Goal: Transaction & Acquisition: Subscribe to service/newsletter

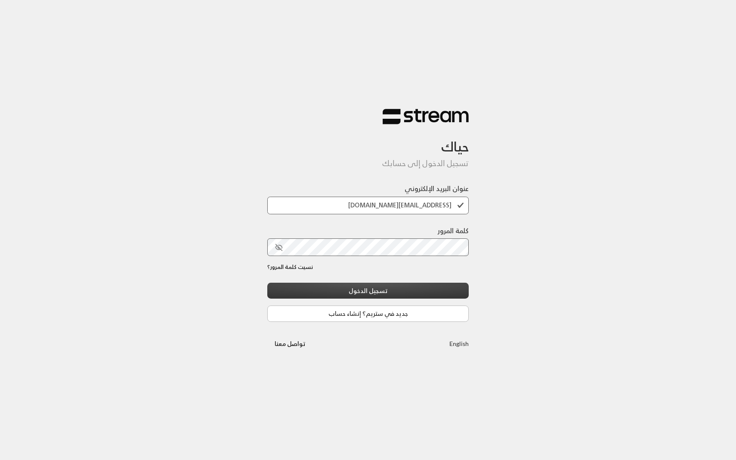
click at [330, 288] on button "تسجيل الدخول" at bounding box center [367, 291] width 201 height 16
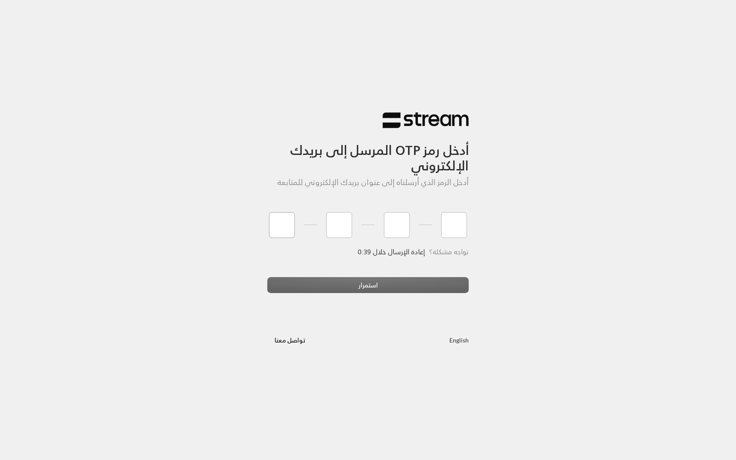
type input "7"
type input "6"
type input "5"
click at [335, 373] on div "أدخل رمز OTP المرسل إلى بريدك الإلكتروني أدخل الرمز الذي أرسلناه إلى عنوان بريد…" at bounding box center [368, 230] width 736 height 460
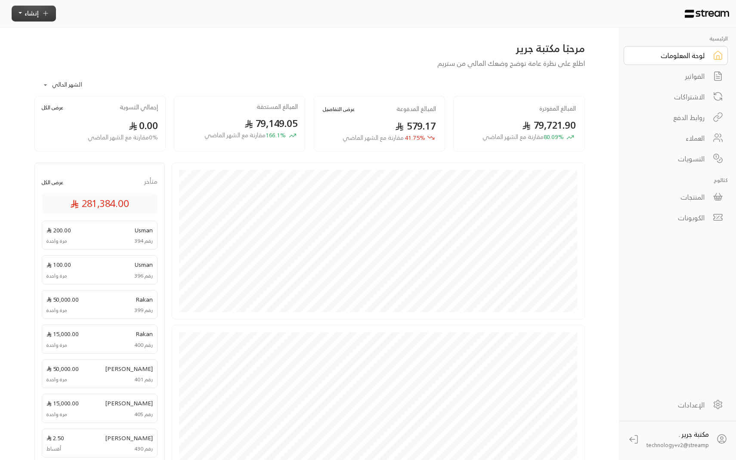
click at [38, 12] on button "إنشاء" at bounding box center [34, 14] width 44 height 16
click at [201, 81] on div "**********" at bounding box center [309, 82] width 551 height 28
click at [690, 194] on div "المنتجات" at bounding box center [669, 197] width 69 height 10
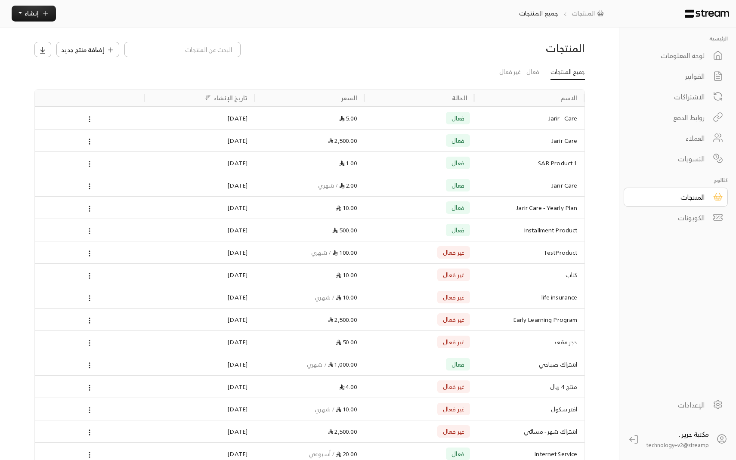
click at [677, 49] on link "لوحة المعلومات" at bounding box center [676, 55] width 104 height 19
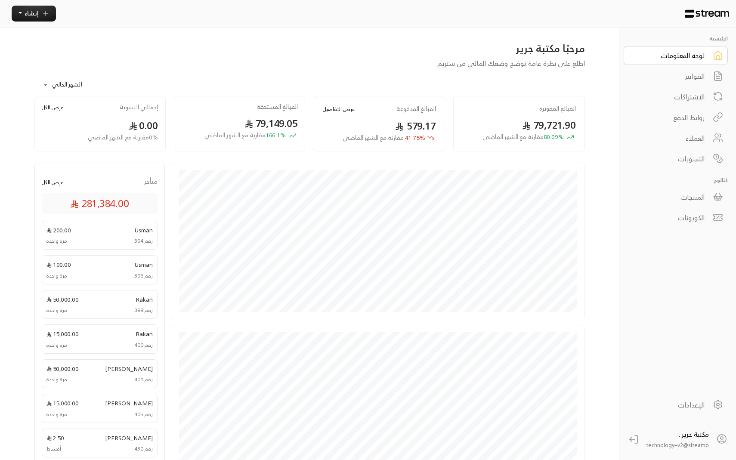
click at [674, 194] on div "المنتجات" at bounding box center [669, 197] width 69 height 10
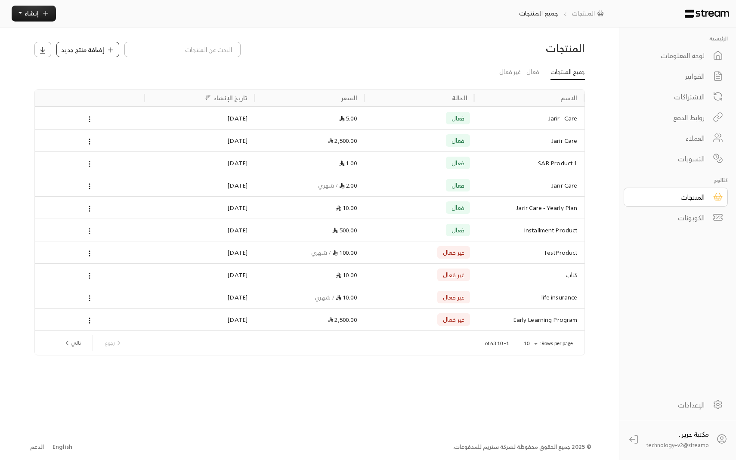
click at [93, 49] on span "إضافة منتج جديد" at bounding box center [82, 49] width 43 height 9
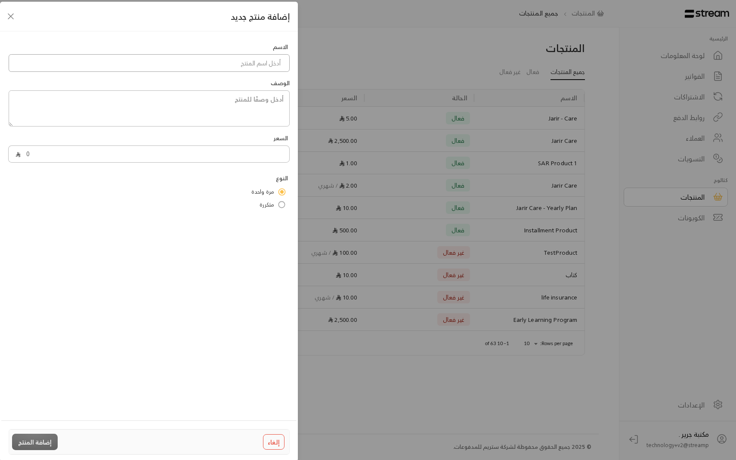
click at [242, 66] on input at bounding box center [149, 63] width 281 height 18
type input "تحفيض"
click at [272, 164] on div "السعر 0" at bounding box center [149, 151] width 290 height 34
click at [269, 159] on input "0" at bounding box center [155, 154] width 269 height 18
click at [265, 193] on span "مرة واحدة" at bounding box center [262, 192] width 23 height 9
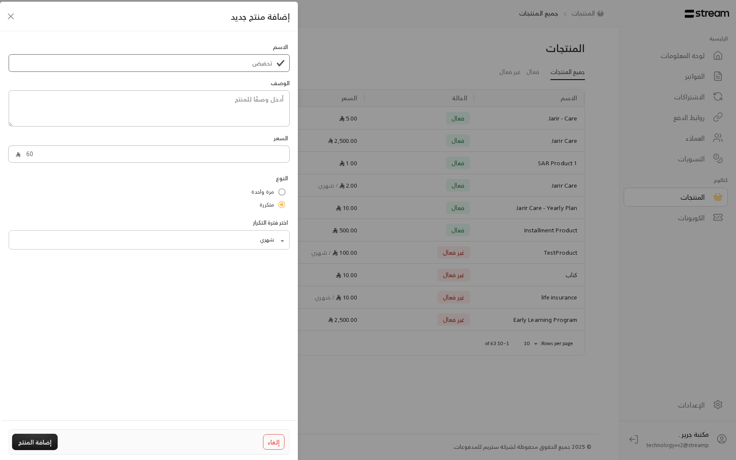
click at [275, 249] on div "شهري ****** ​" at bounding box center [149, 240] width 281 height 17
click at [275, 245] on body "الرئيسية لوحة المعلومات الفواتير الاشتراكات روابط الدفع العملاء التسويات كتالوج…" at bounding box center [368, 230] width 736 height 460
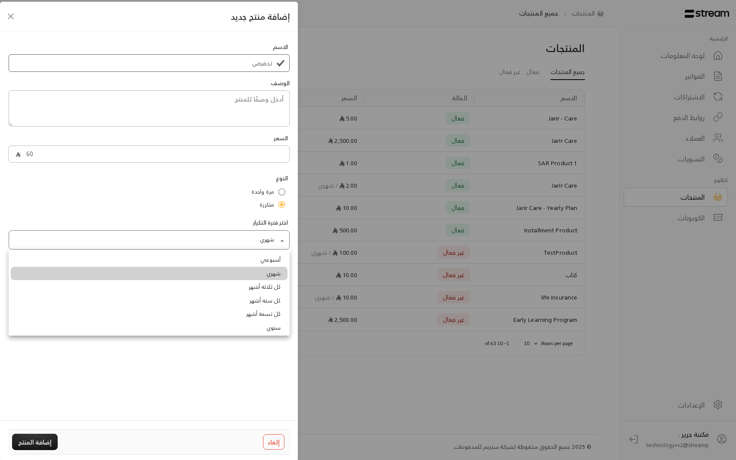
click at [272, 273] on span "شهري" at bounding box center [273, 273] width 15 height 9
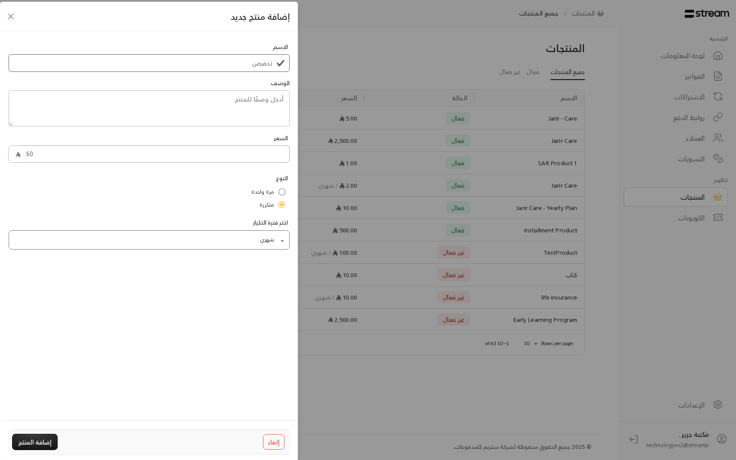
click at [81, 161] on input "60" at bounding box center [155, 154] width 269 height 18
type input "2"
click at [33, 447] on button "إضافة المنتج" at bounding box center [35, 442] width 46 height 16
type input "0"
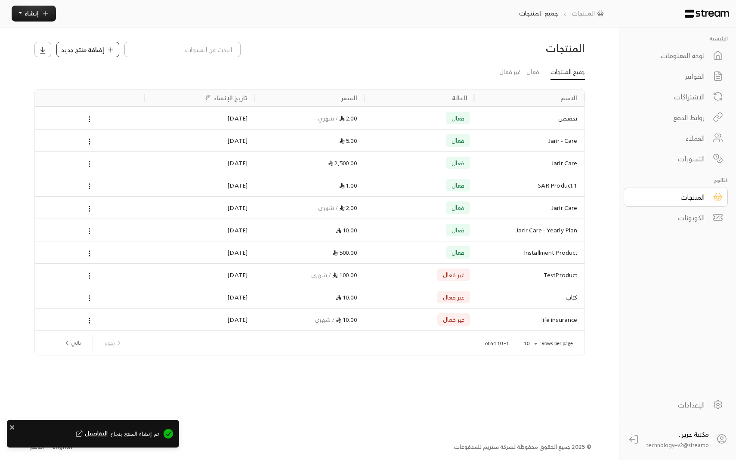
click at [90, 49] on span "إضافة منتج جديد" at bounding box center [82, 49] width 43 height 9
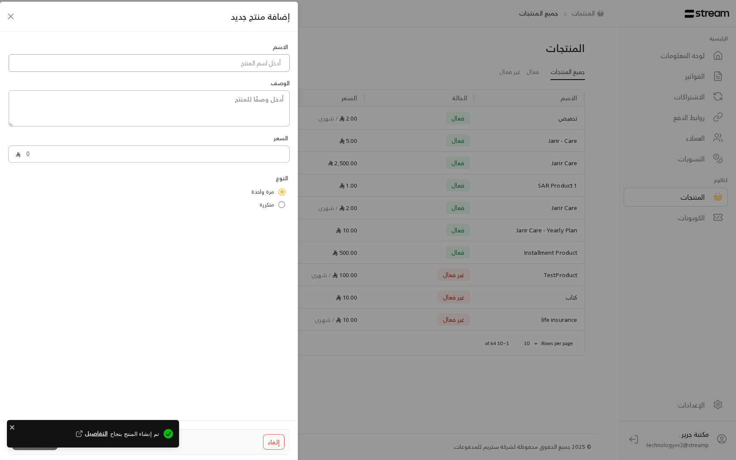
click at [196, 62] on input at bounding box center [149, 63] width 281 height 18
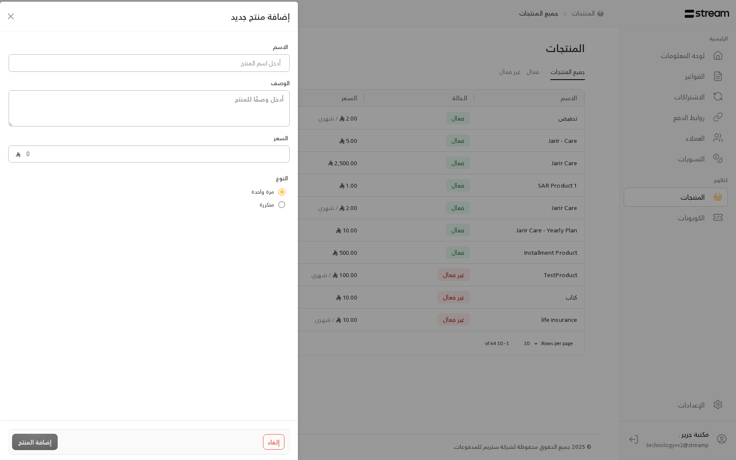
click at [438, 37] on div "إضافة منتج جديد الاسم الوصف السعر 0 النوع مرة واحدة متكررة إلغاء إضافة المنتج" at bounding box center [368, 230] width 736 height 460
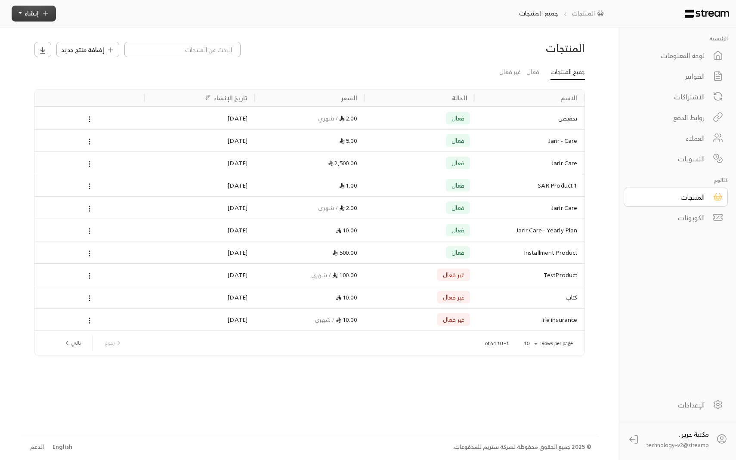
click at [46, 16] on icon "button" at bounding box center [46, 13] width 8 height 8
click at [105, 82] on div "اشتراك أتمتة الفواتير المتكررة للفواتير المستمرة." at bounding box center [74, 85] width 108 height 25
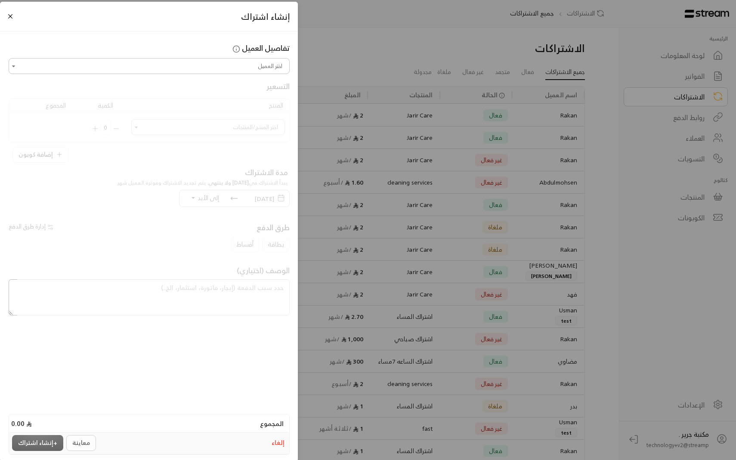
click at [118, 68] on input "اختر العميل" at bounding box center [149, 65] width 278 height 13
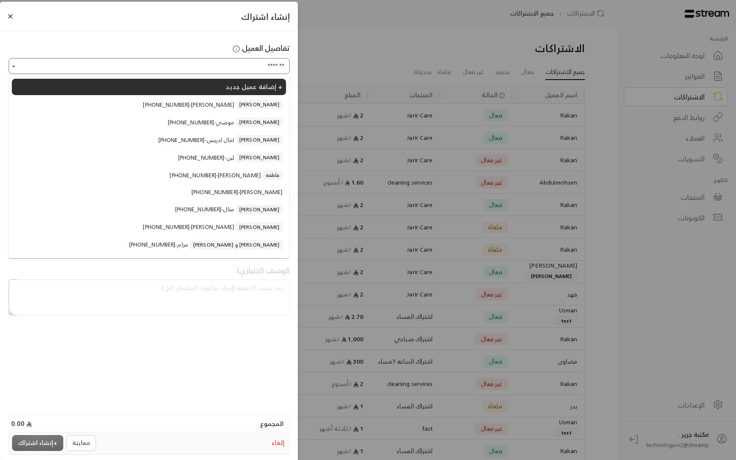
scroll to position [68, 0]
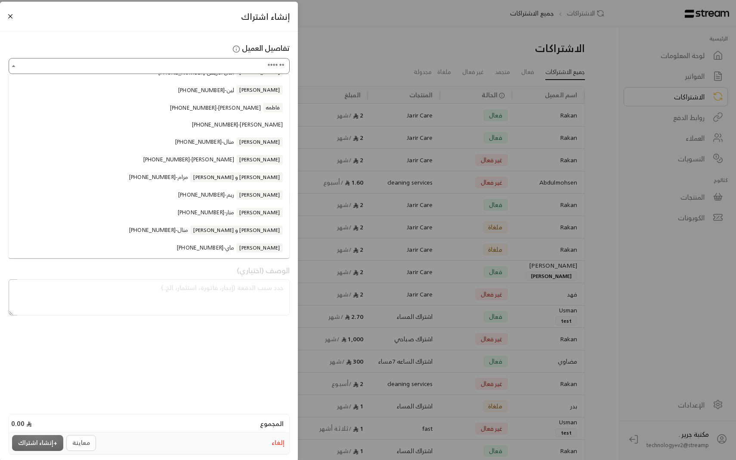
click at [135, 158] on li "[PHONE_NUMBER] - [PERSON_NAME]" at bounding box center [149, 160] width 274 height 16
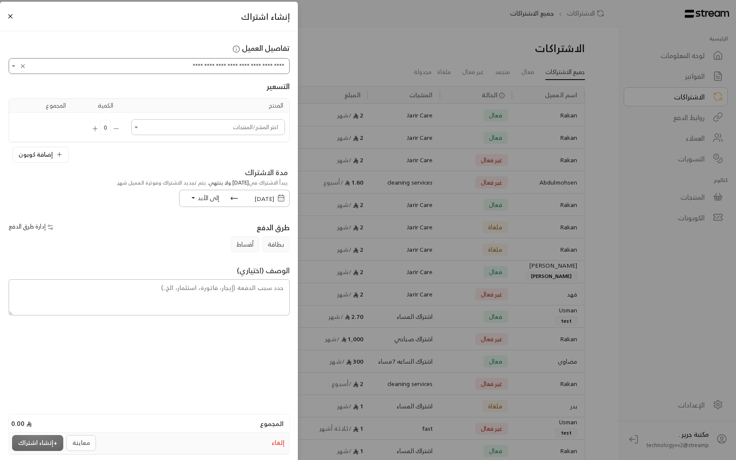
type input "**********"
click at [234, 128] on input "اختر العميل" at bounding box center [208, 127] width 151 height 13
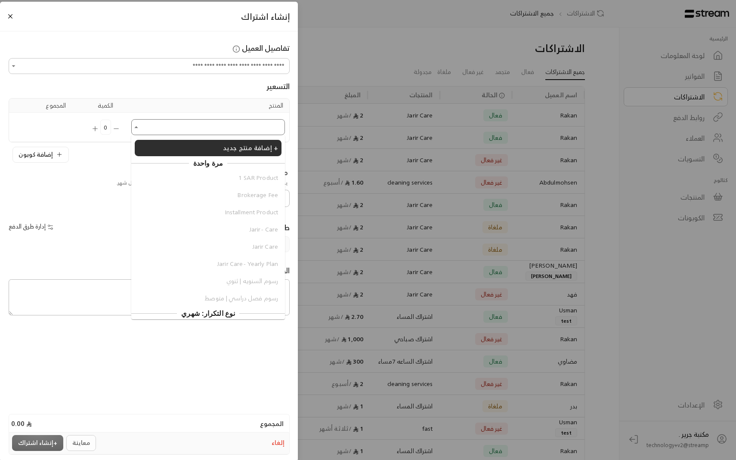
click at [221, 131] on input "اختر العميل" at bounding box center [208, 127] width 151 height 13
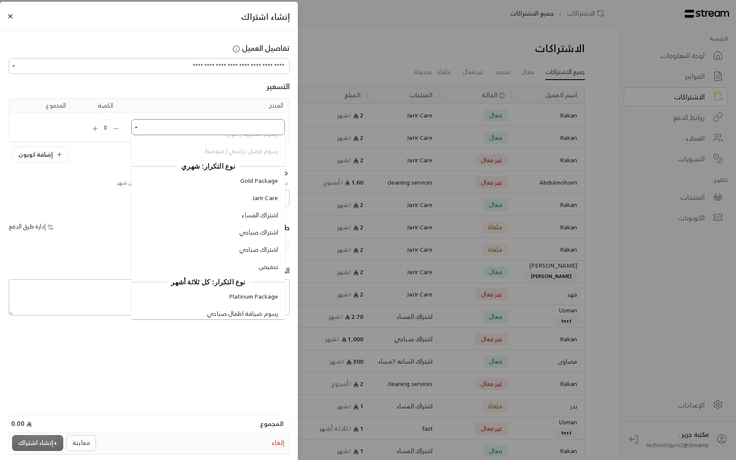
scroll to position [149, 0]
click at [249, 267] on li "تحفيض" at bounding box center [208, 265] width 147 height 16
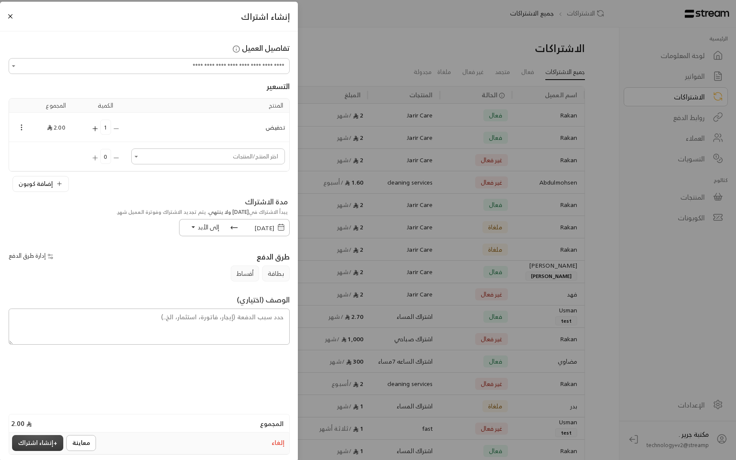
click at [53, 444] on button "+ إنشاء اشتراك" at bounding box center [37, 443] width 51 height 16
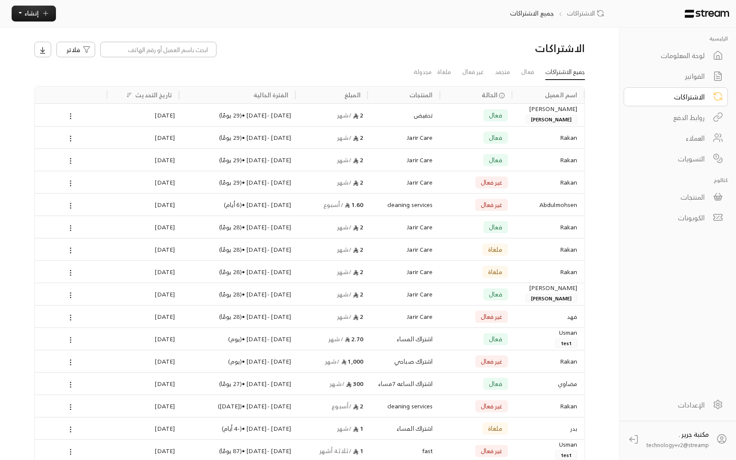
click at [438, 110] on div "تحفيض" at bounding box center [404, 115] width 72 height 22
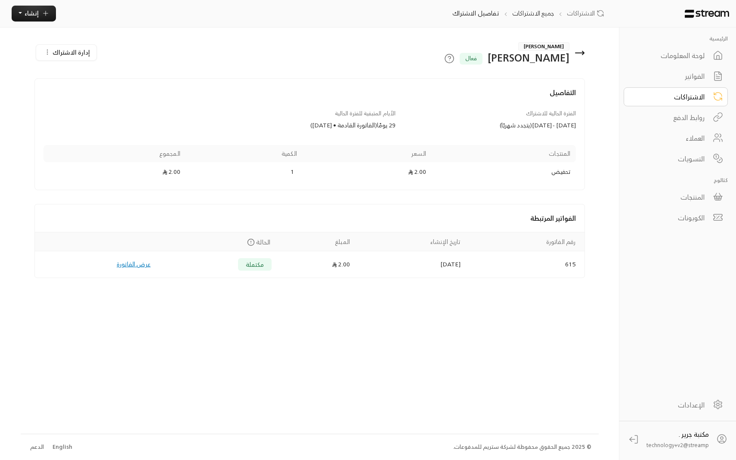
click at [92, 53] on button "إدارة الاشتراك" at bounding box center [66, 52] width 60 height 15
click at [108, 76] on span "تعديل الاشتراك" at bounding box center [109, 75] width 38 height 9
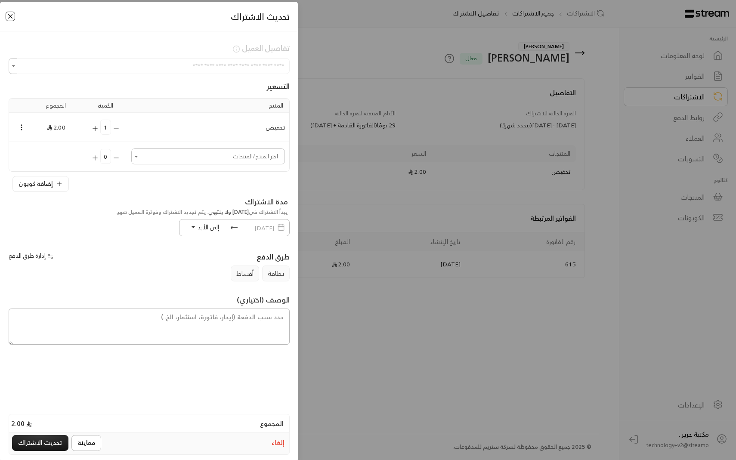
click at [12, 17] on button "Close" at bounding box center [10, 16] width 9 height 9
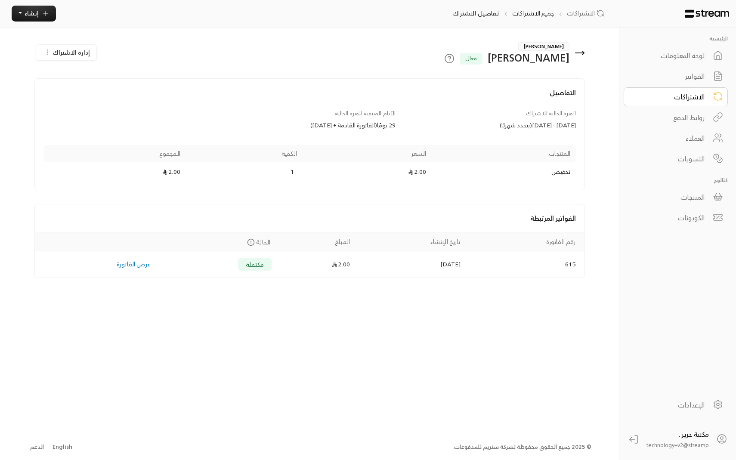
click at [62, 54] on span "إدارة الاشتراك" at bounding box center [71, 52] width 37 height 11
click at [193, 52] on div "إدارة الاشتراك تعديل الاشتراك تجميد الاشتراك إلغاء الاشتراك" at bounding box center [123, 54] width 186 height 21
click at [36, 14] on span "إنشاء" at bounding box center [32, 13] width 14 height 11
click at [77, 80] on div "اشتراك أتمتة الفواتير المتكررة للفواتير المستمرة." at bounding box center [74, 85] width 108 height 25
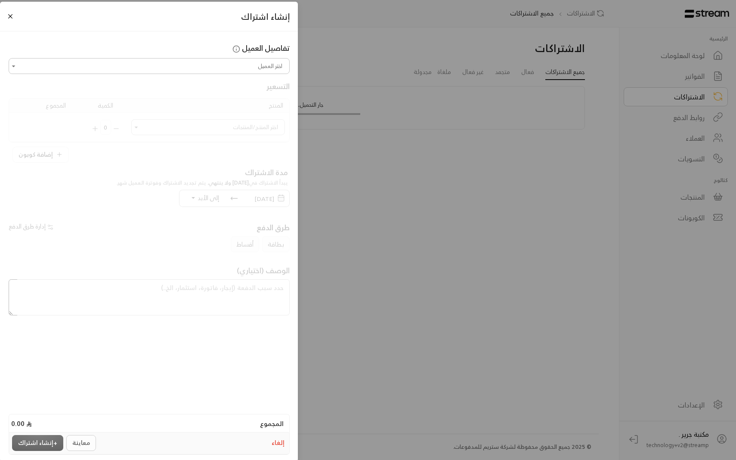
click at [229, 56] on div "تفاصيل العميل" at bounding box center [149, 50] width 290 height 15
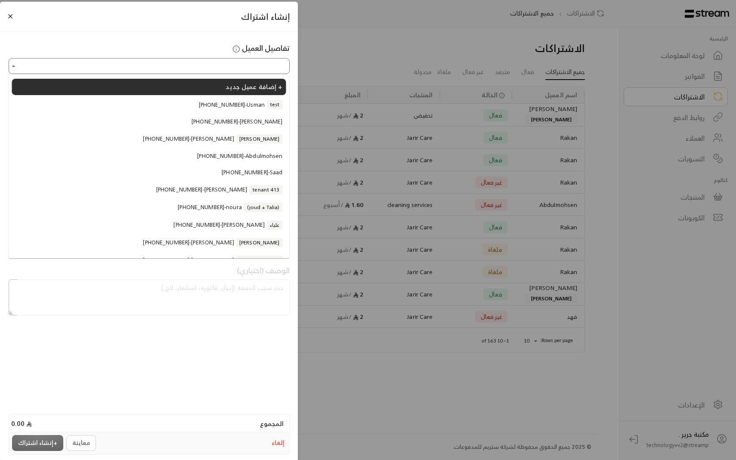
click at [227, 60] on input "اختر العميل" at bounding box center [149, 65] width 278 height 13
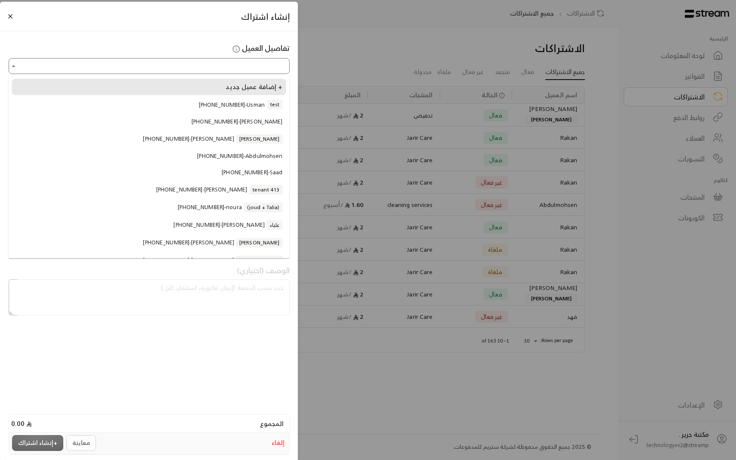
click at [236, 83] on span "إضافة عميل جديد +" at bounding box center [254, 87] width 57 height 12
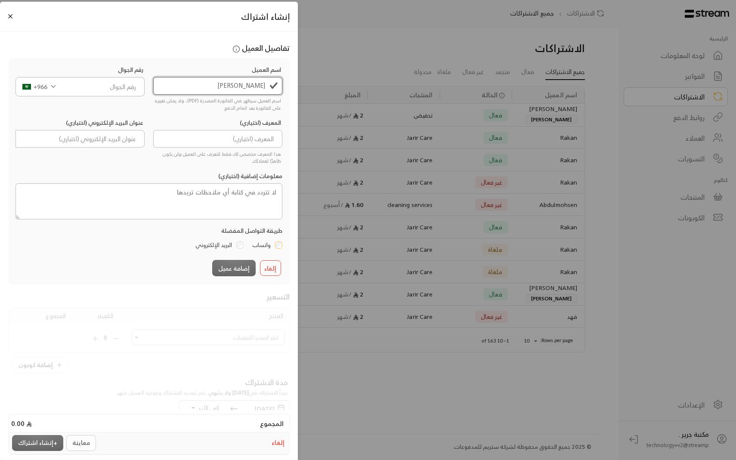
type input "[PERSON_NAME]"
click at [119, 88] on input "tel" at bounding box center [103, 86] width 83 height 19
type input "569460199"
click at [223, 136] on input at bounding box center [218, 139] width 130 height 18
type input "ع"
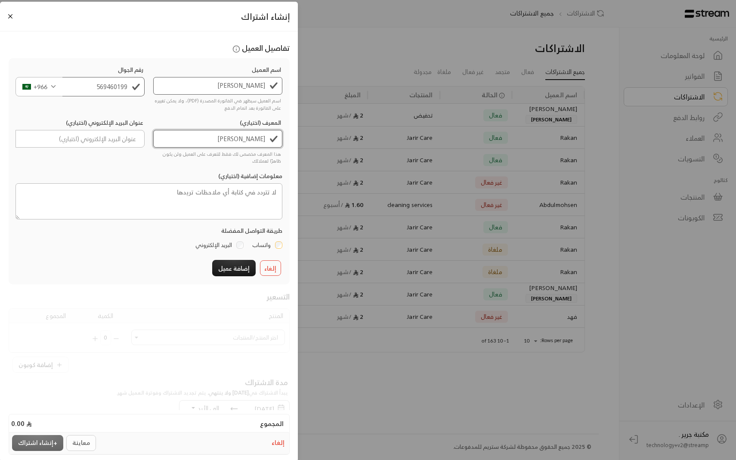
type input "[PERSON_NAME]"
click at [208, 163] on div "هذا المعرف مخصص لك فقط لتتعرف على العميل ولن يكون ظاهرًا لعملائك." at bounding box center [218, 156] width 127 height 17
click at [242, 265] on button "إضافة عميل" at bounding box center [233, 268] width 43 height 16
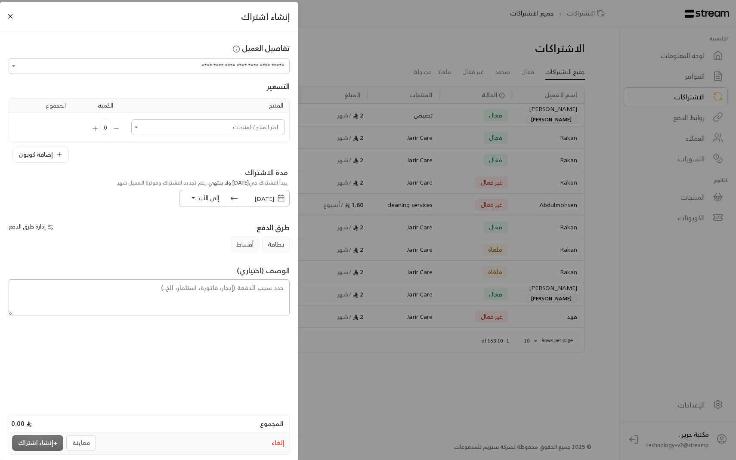
click at [230, 123] on input "اختر العميل" at bounding box center [208, 127] width 151 height 13
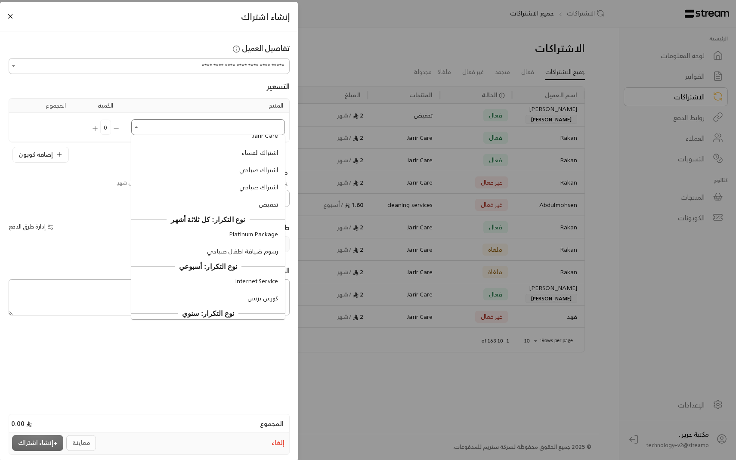
scroll to position [210, 0]
click at [256, 207] on div "تحفيض" at bounding box center [267, 203] width 22 height 9
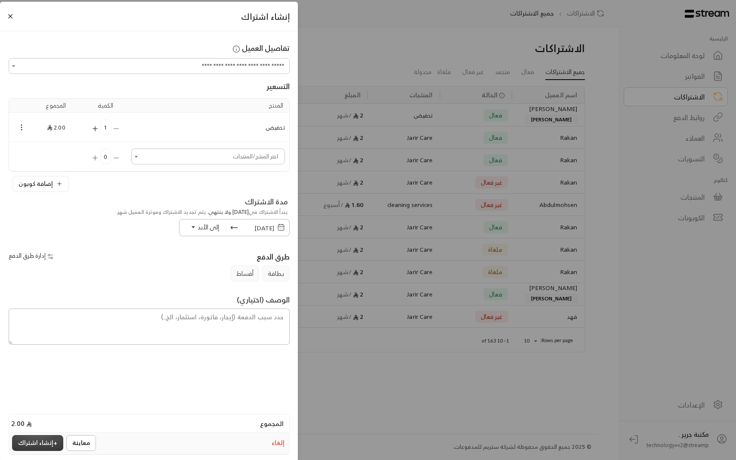
click at [49, 440] on button "+ إنشاء اشتراك" at bounding box center [37, 443] width 51 height 16
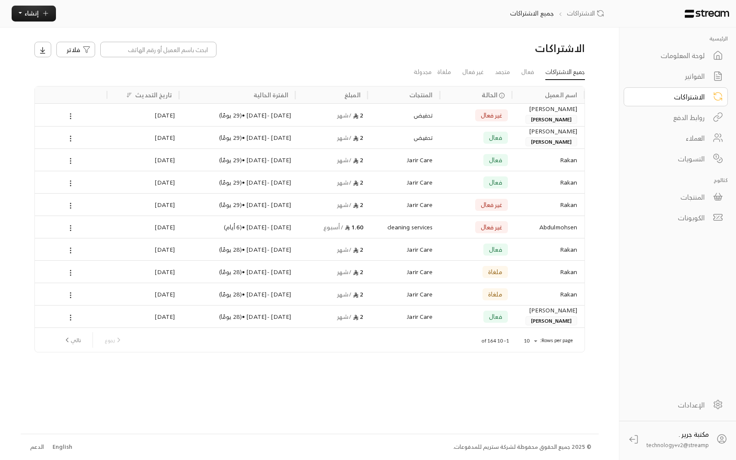
click at [660, 227] on div "الكوبونات" at bounding box center [676, 217] width 104 height 21
